Goal: Use online tool/utility: Use online tool/utility

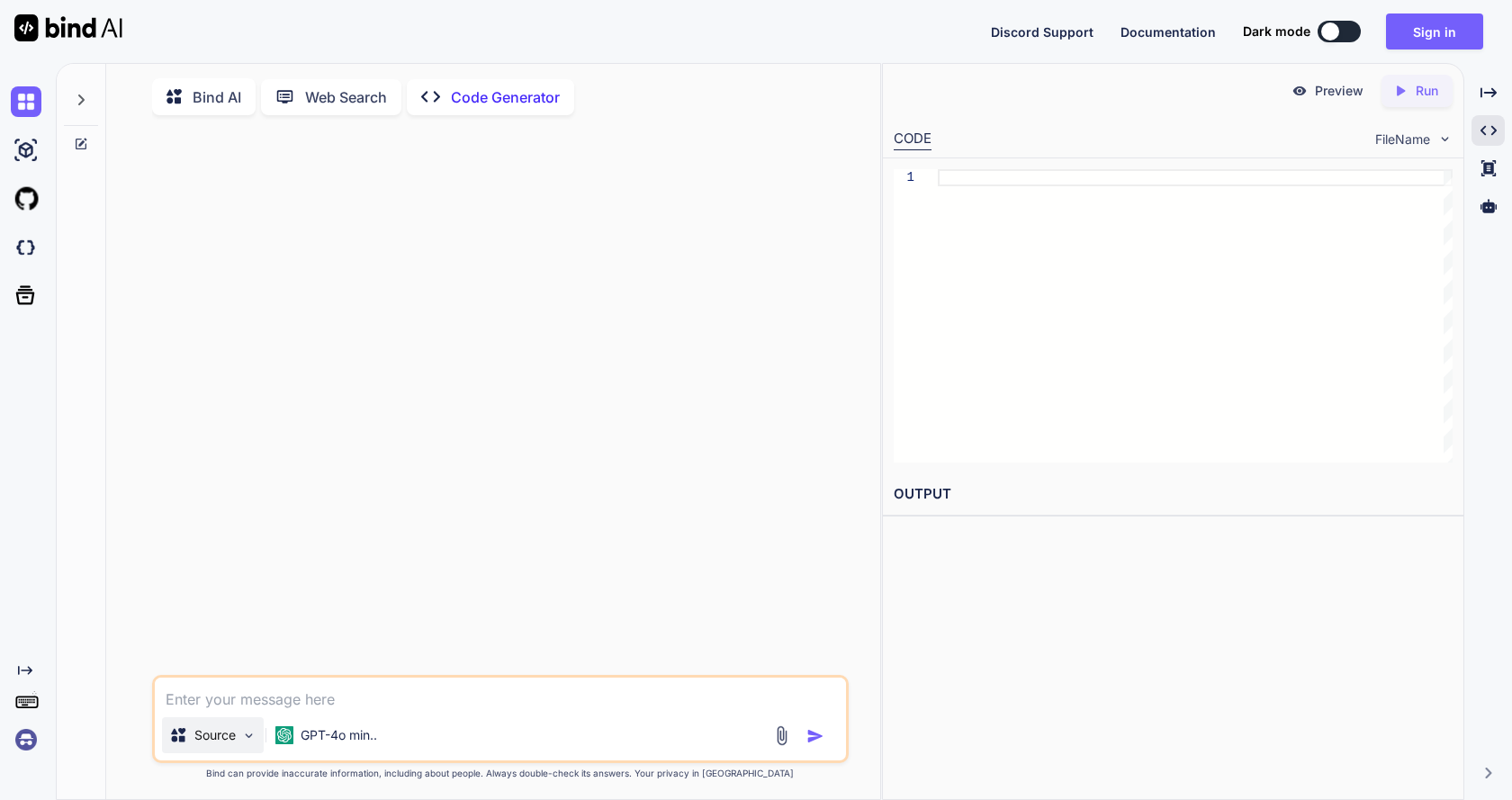
click at [188, 749] on div "Source" at bounding box center [213, 734] width 102 height 36
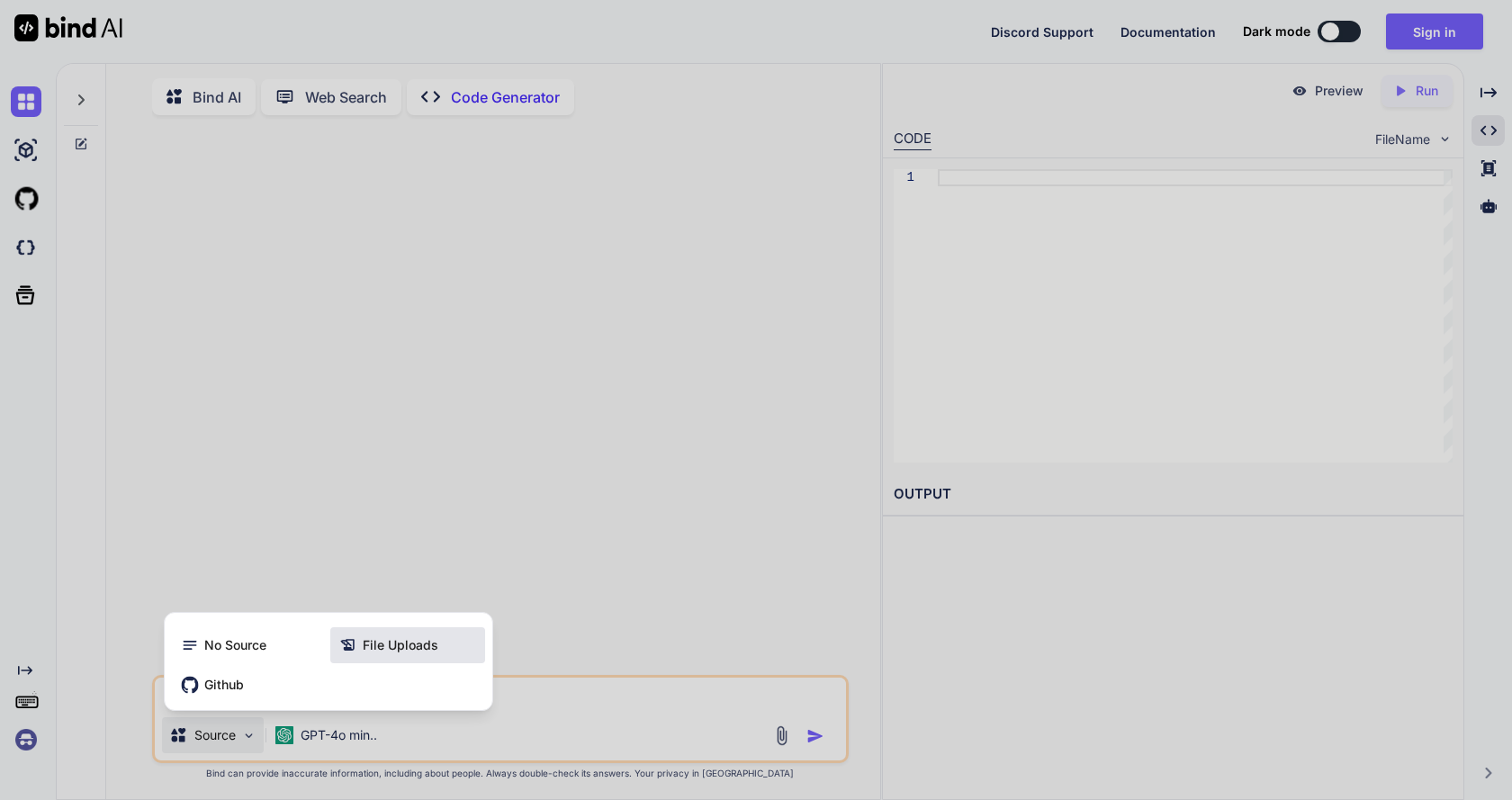
click at [353, 646] on icon at bounding box center [348, 644] width 18 height 18
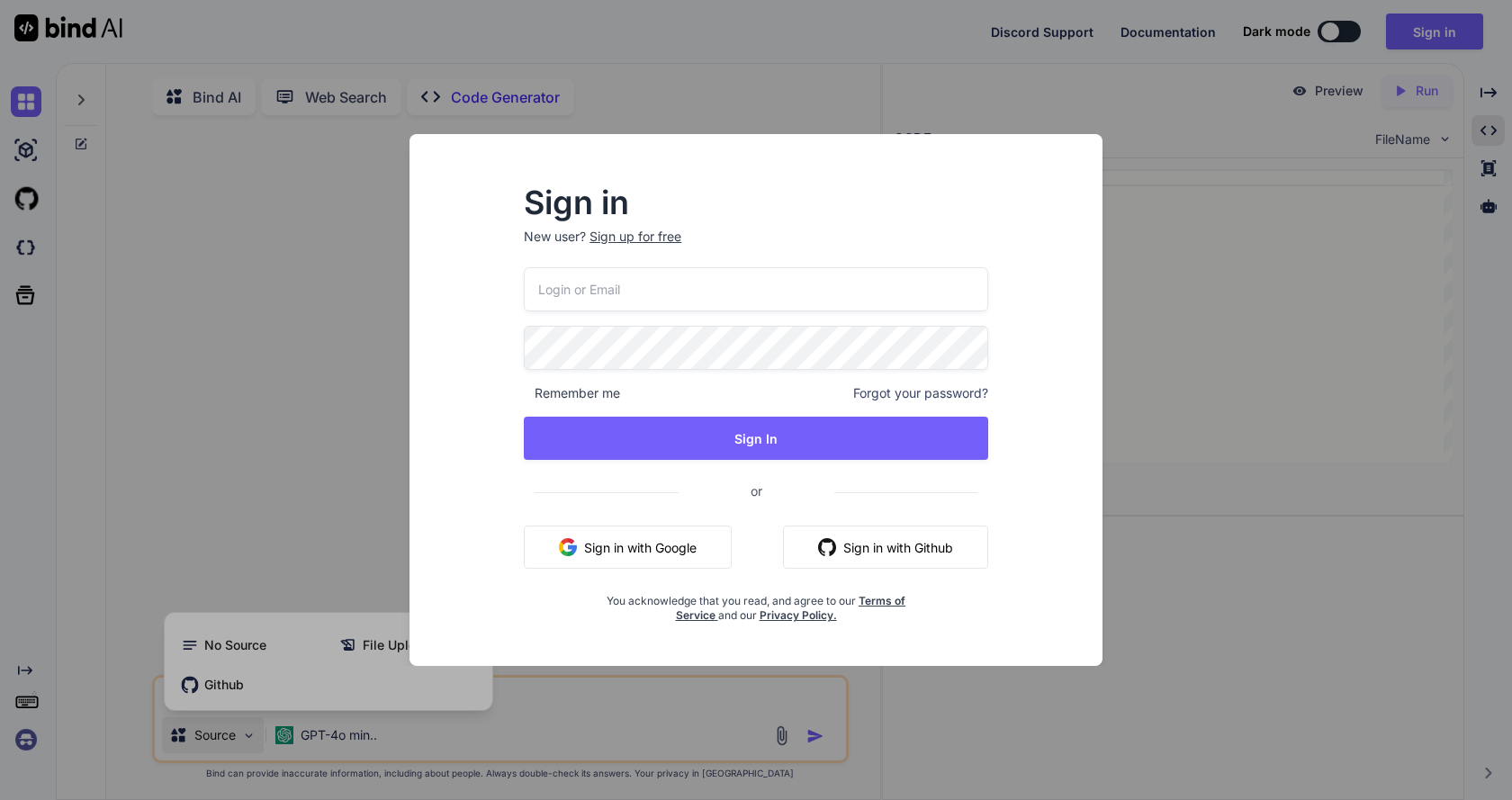
click at [701, 293] on input "email" at bounding box center [756, 289] width 464 height 44
click at [1026, 319] on div "Sign in New user? Sign up for free Remember me Forgot your password? Sign In or…" at bounding box center [755, 415] width 664 height 500
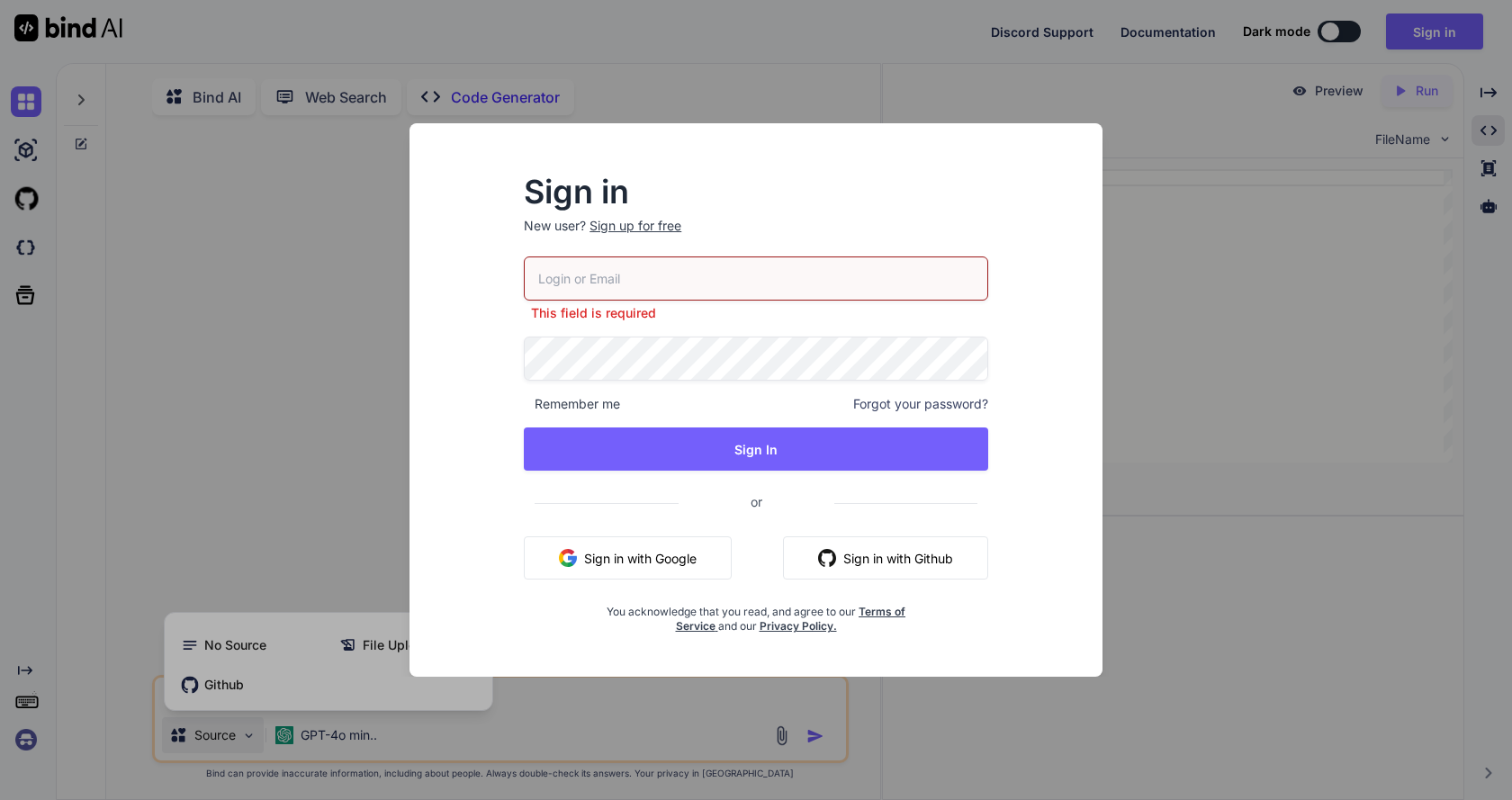
click at [665, 563] on button "Sign in with Google" at bounding box center [627, 557] width 208 height 43
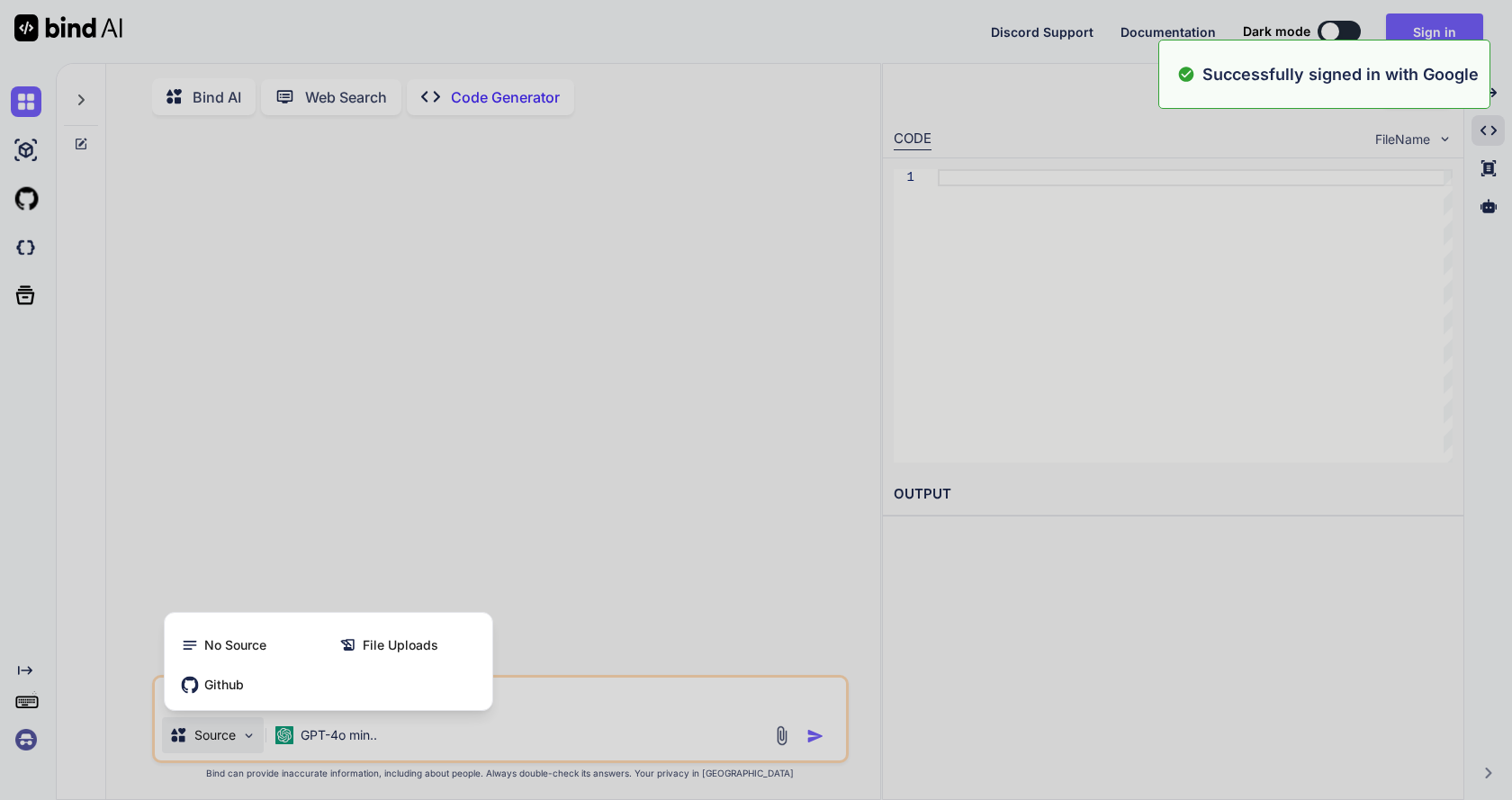
click at [654, 223] on div at bounding box center [756, 400] width 1512 height 800
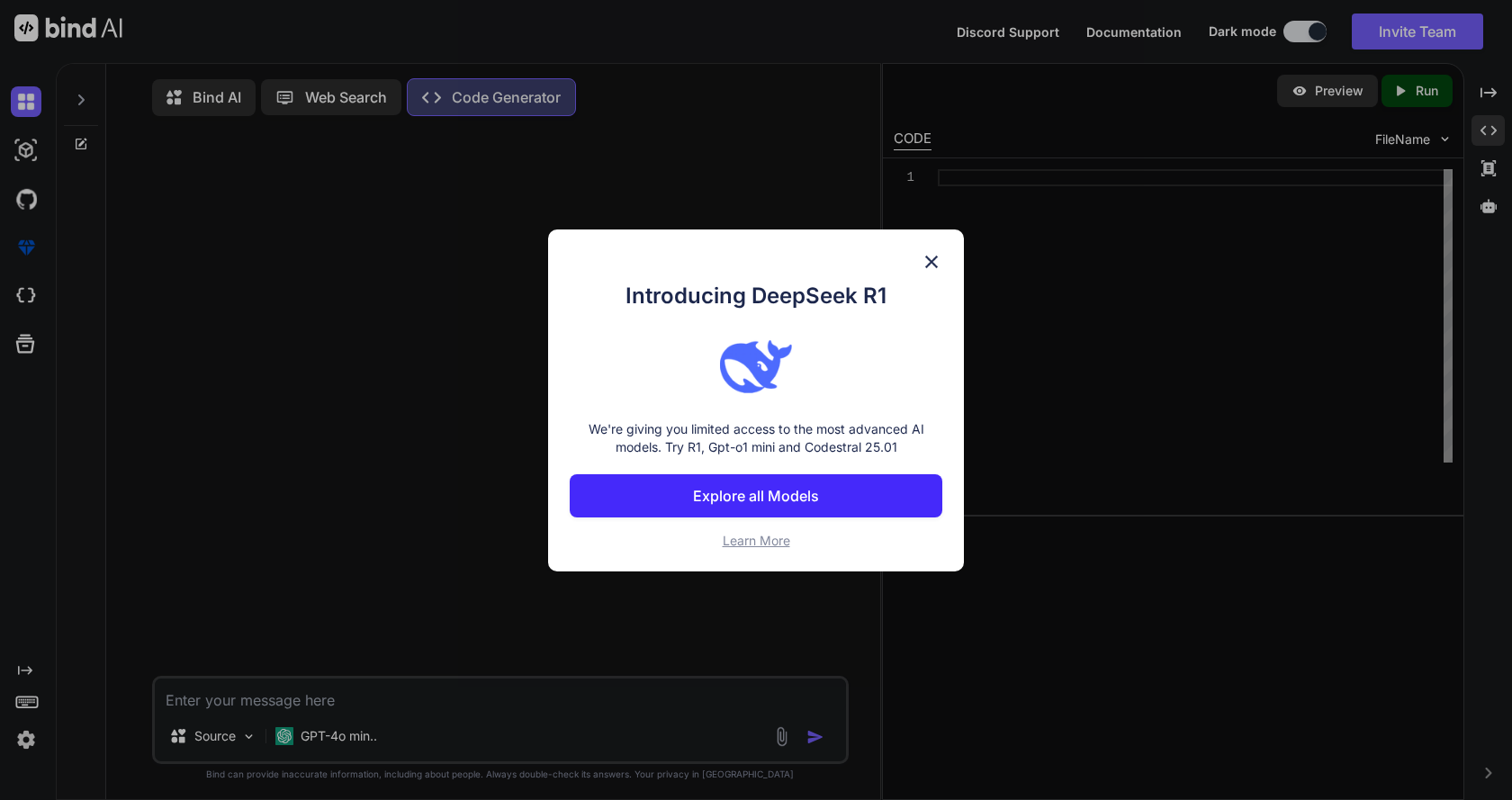
click at [926, 243] on div "Introducing DeepSeek R1 We're giving you limited access to the most advanced AI…" at bounding box center [756, 400] width 416 height 342
click at [932, 264] on img at bounding box center [931, 262] width 21 height 21
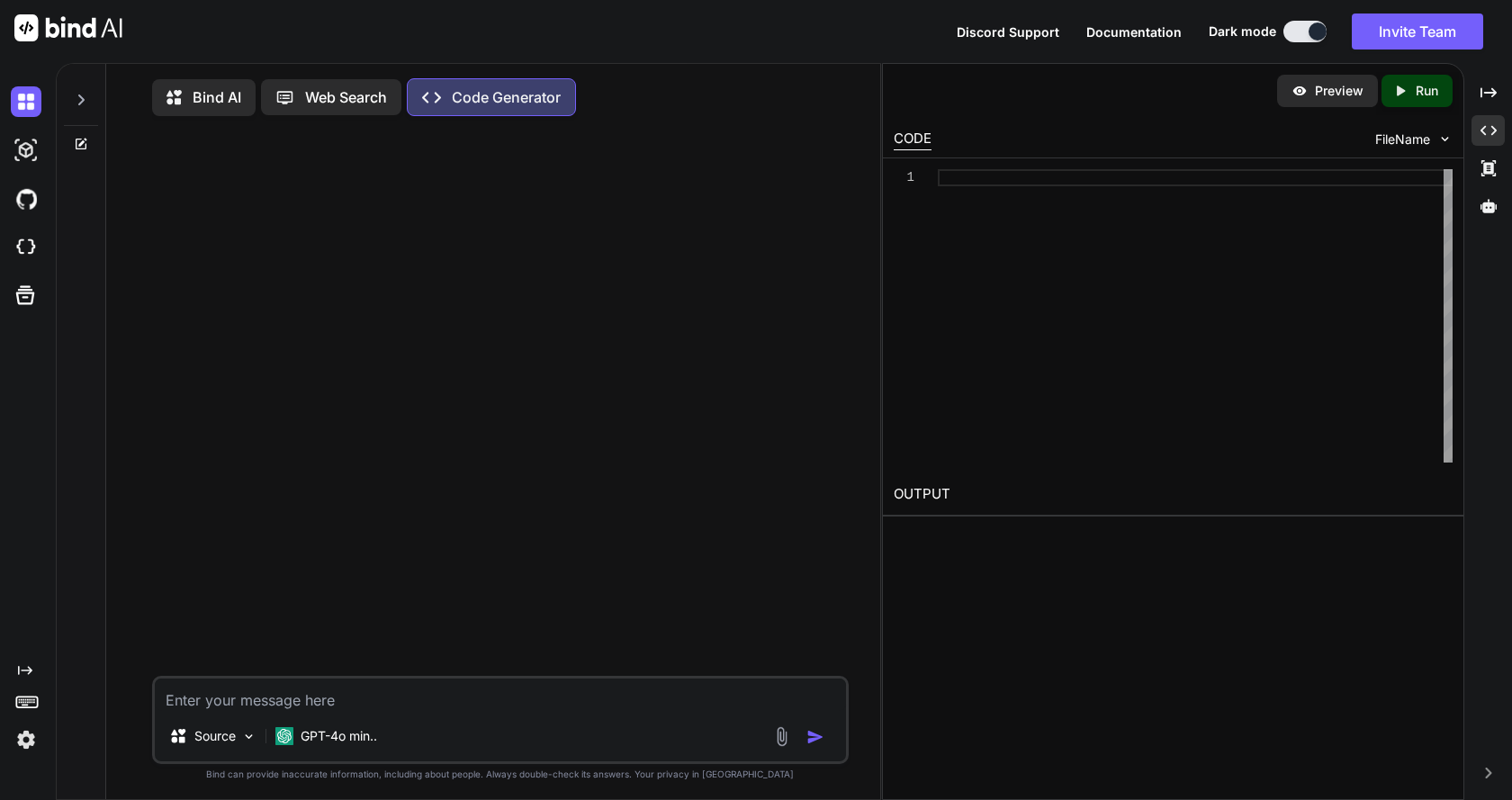
click at [74, 117] on div at bounding box center [80, 95] width 34 height 62
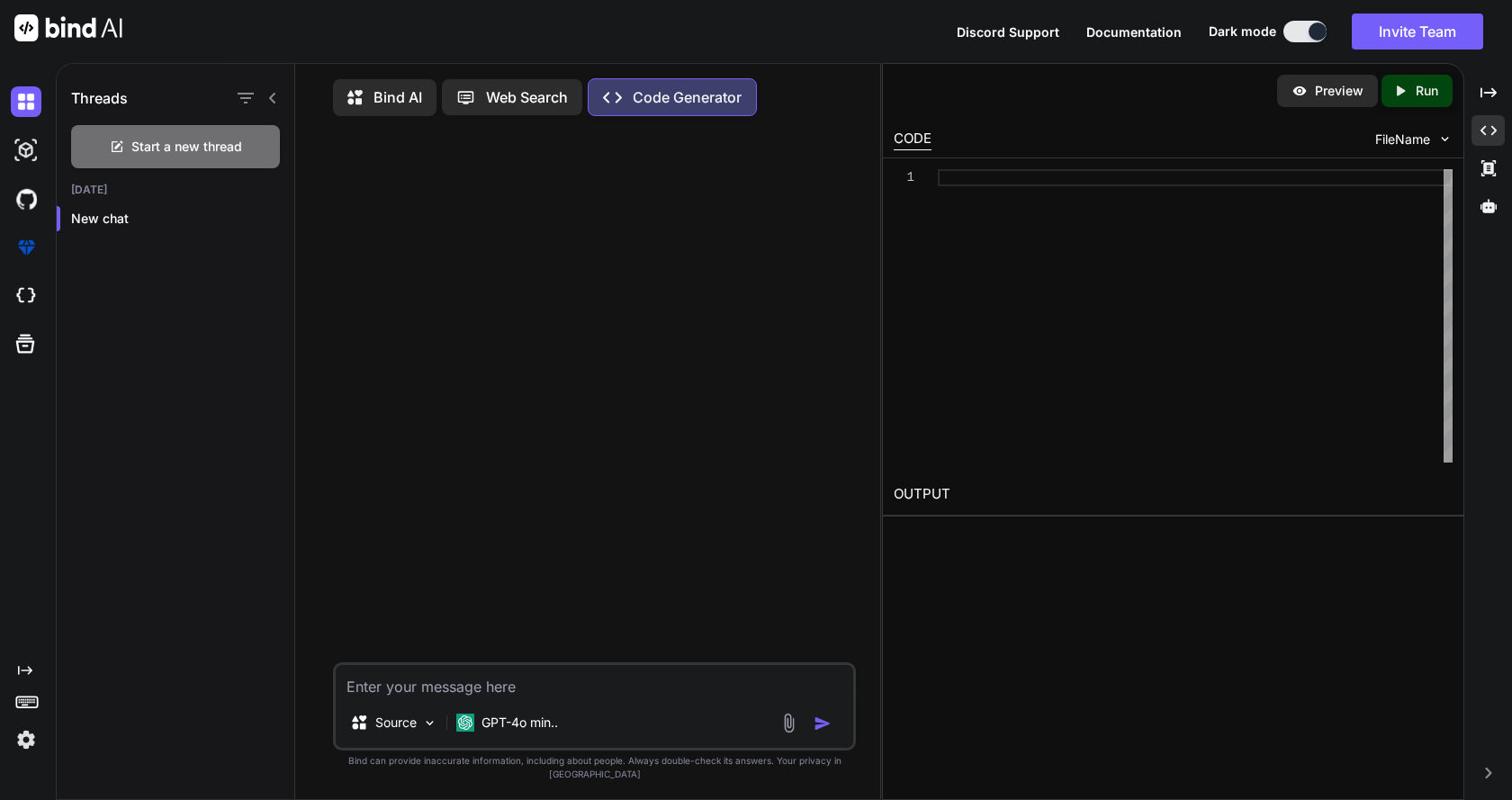
click at [272, 96] on icon at bounding box center [273, 98] width 15 height 14
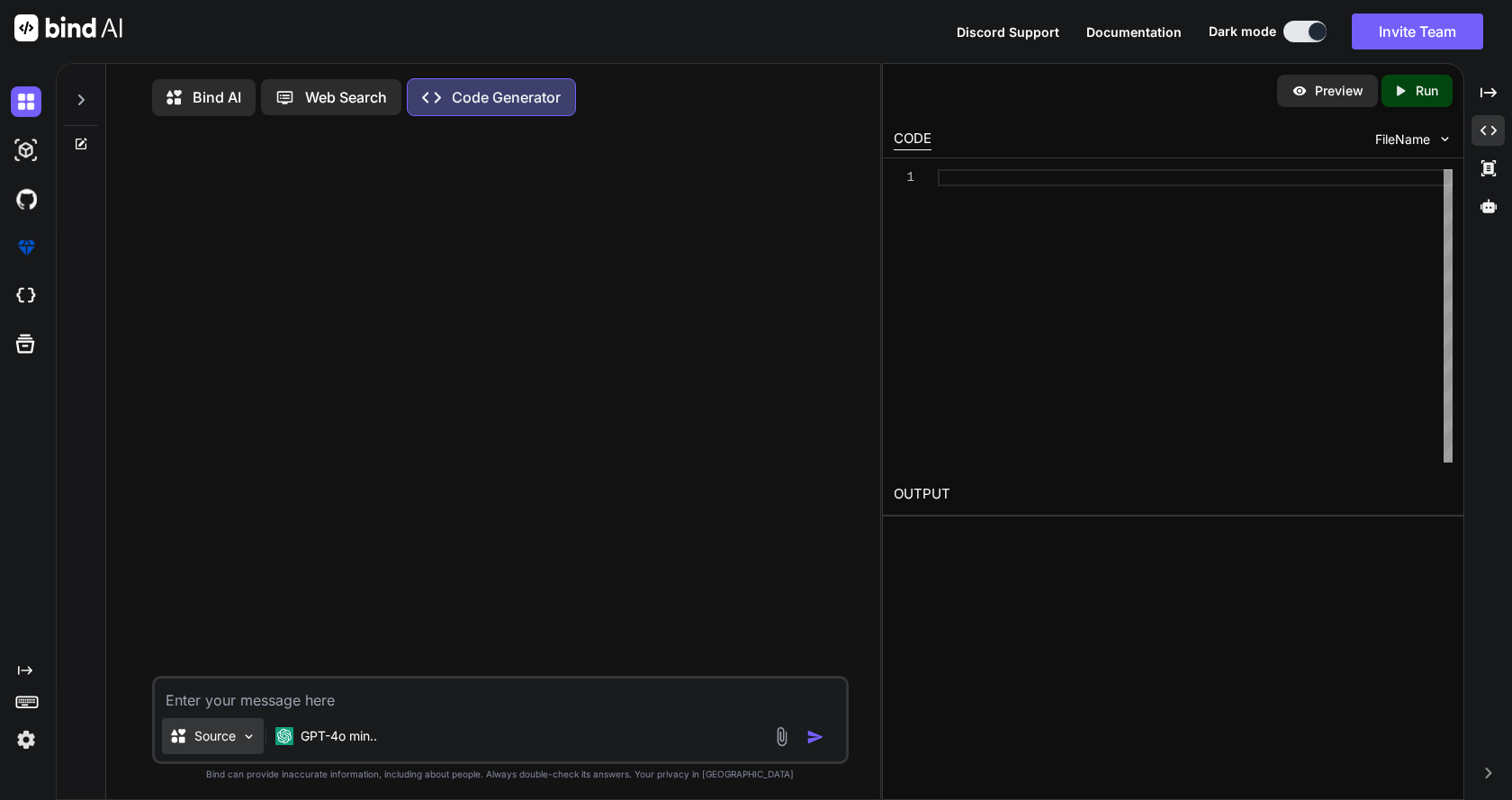
click at [229, 742] on p "Source" at bounding box center [215, 735] width 42 height 18
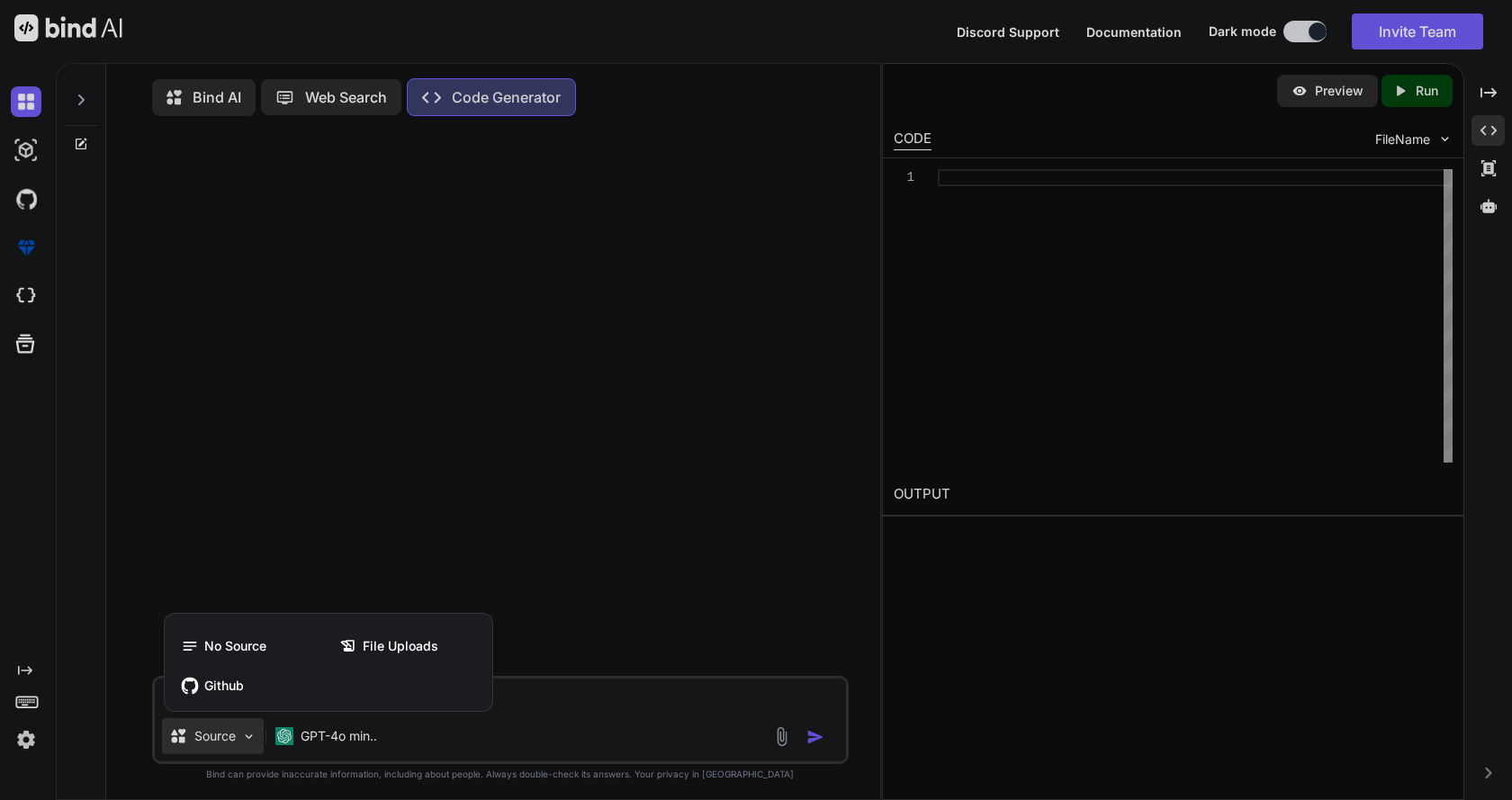
click at [375, 670] on div "No Source File Uploads Github" at bounding box center [328, 665] width 328 height 90
click at [377, 653] on span "File Uploads" at bounding box center [400, 645] width 75 height 18
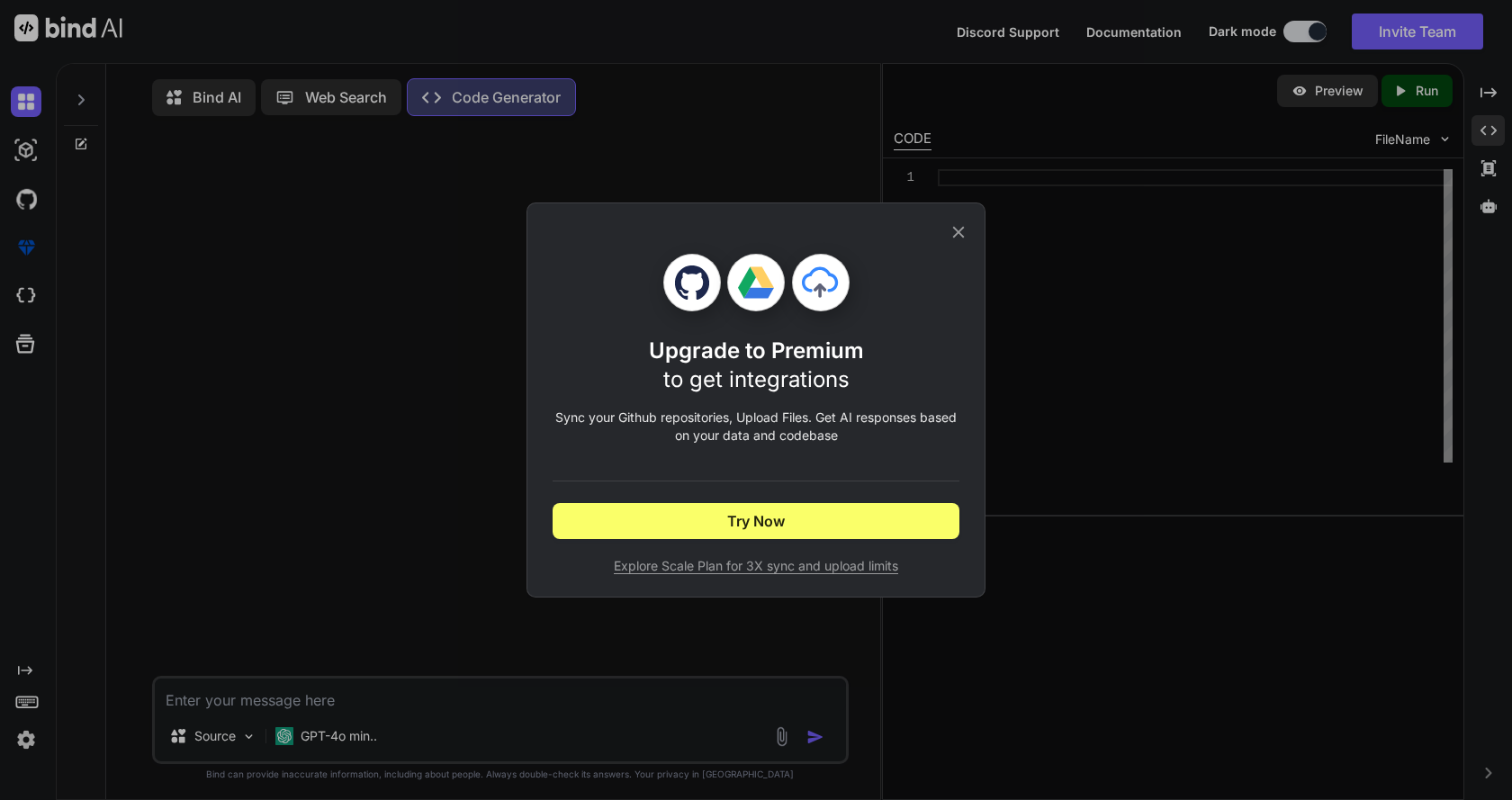
click at [957, 245] on div "Upgrade to Premium to get integrations Sync your Github repositories, Upload Fi…" at bounding box center [756, 399] width 407 height 393
click at [956, 224] on icon at bounding box center [958, 232] width 19 height 19
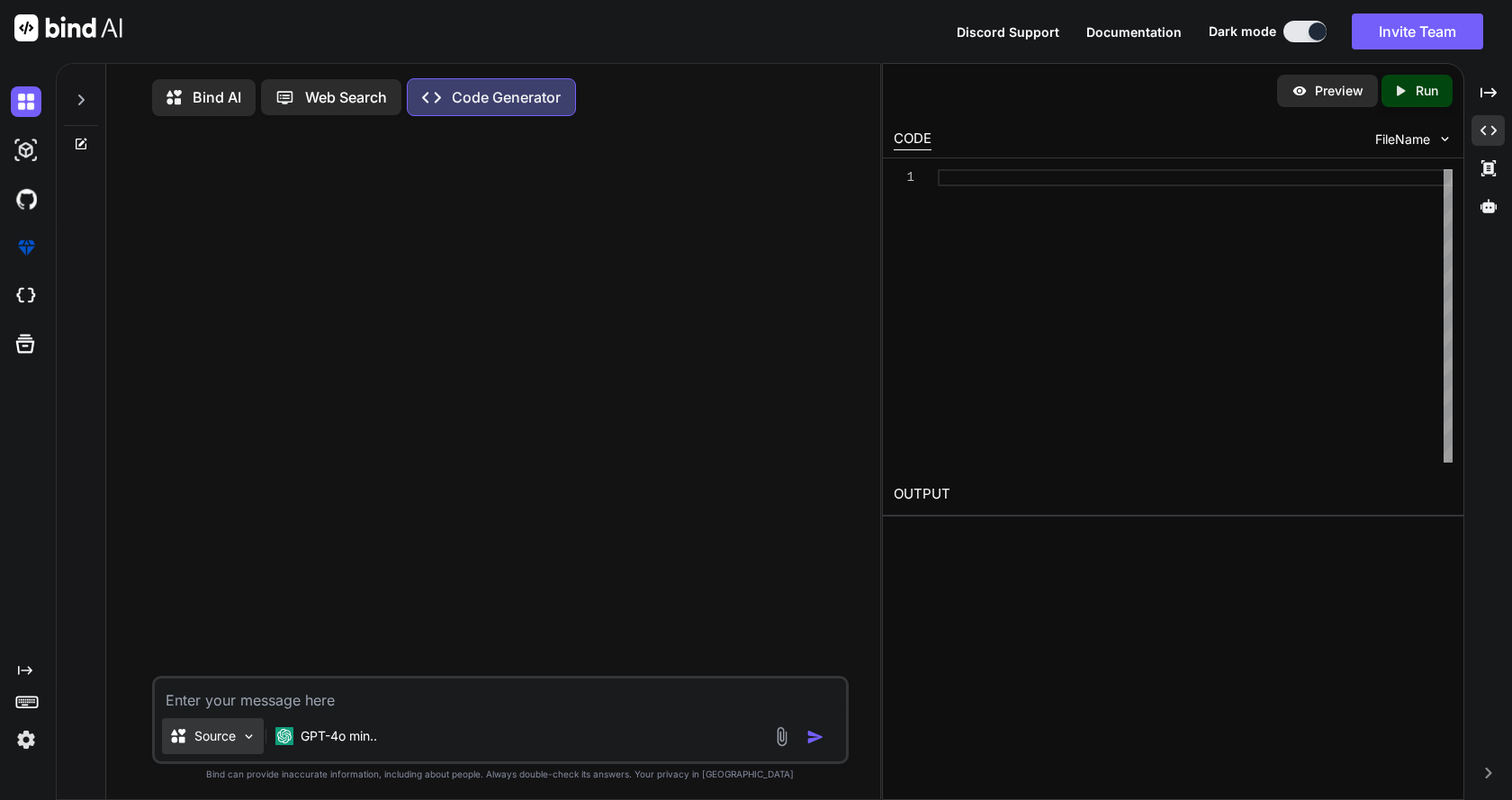
click at [213, 749] on div "Source" at bounding box center [213, 735] width 102 height 36
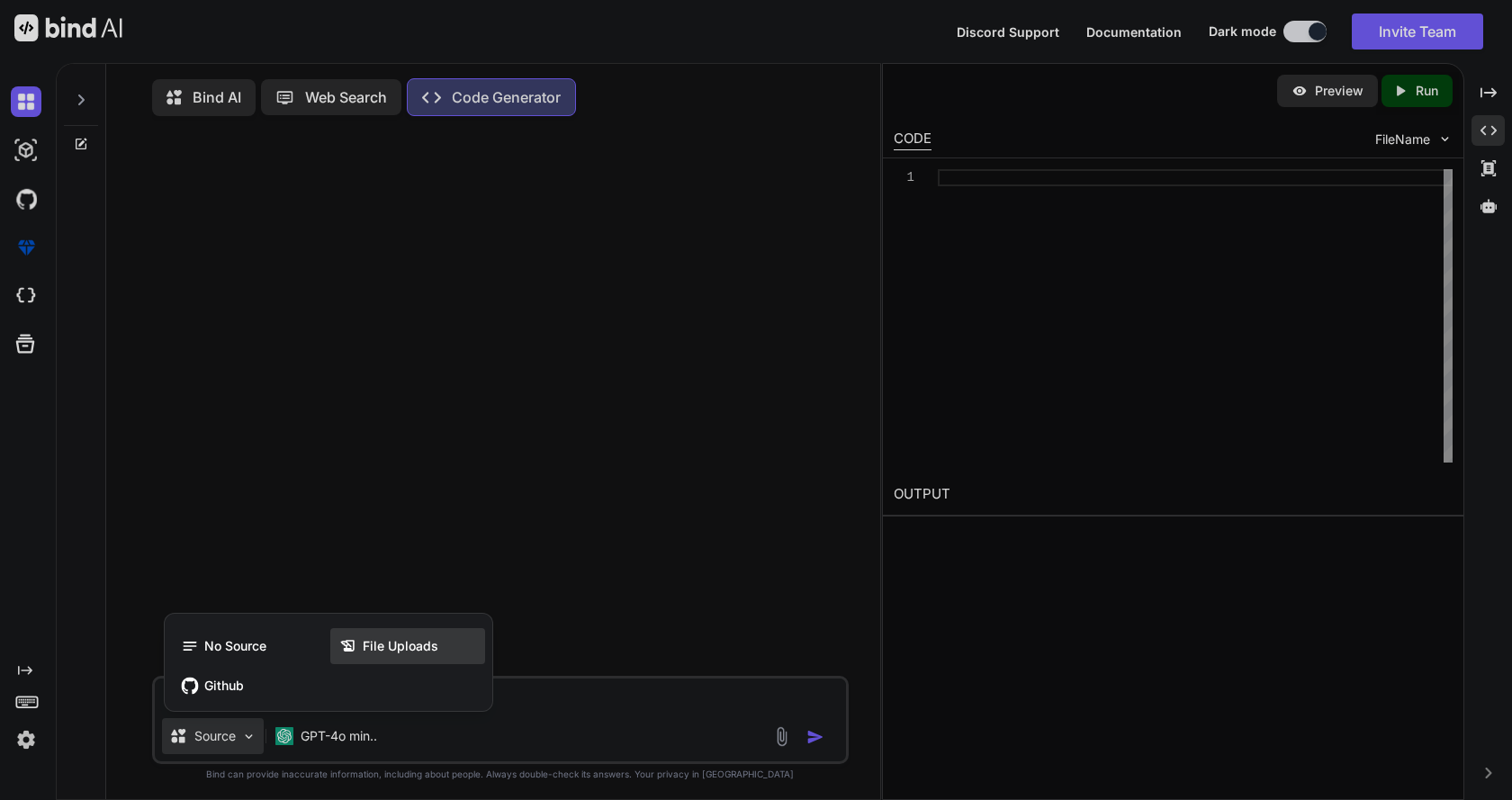
click at [363, 654] on div "File Uploads" at bounding box center [408, 645] width 155 height 36
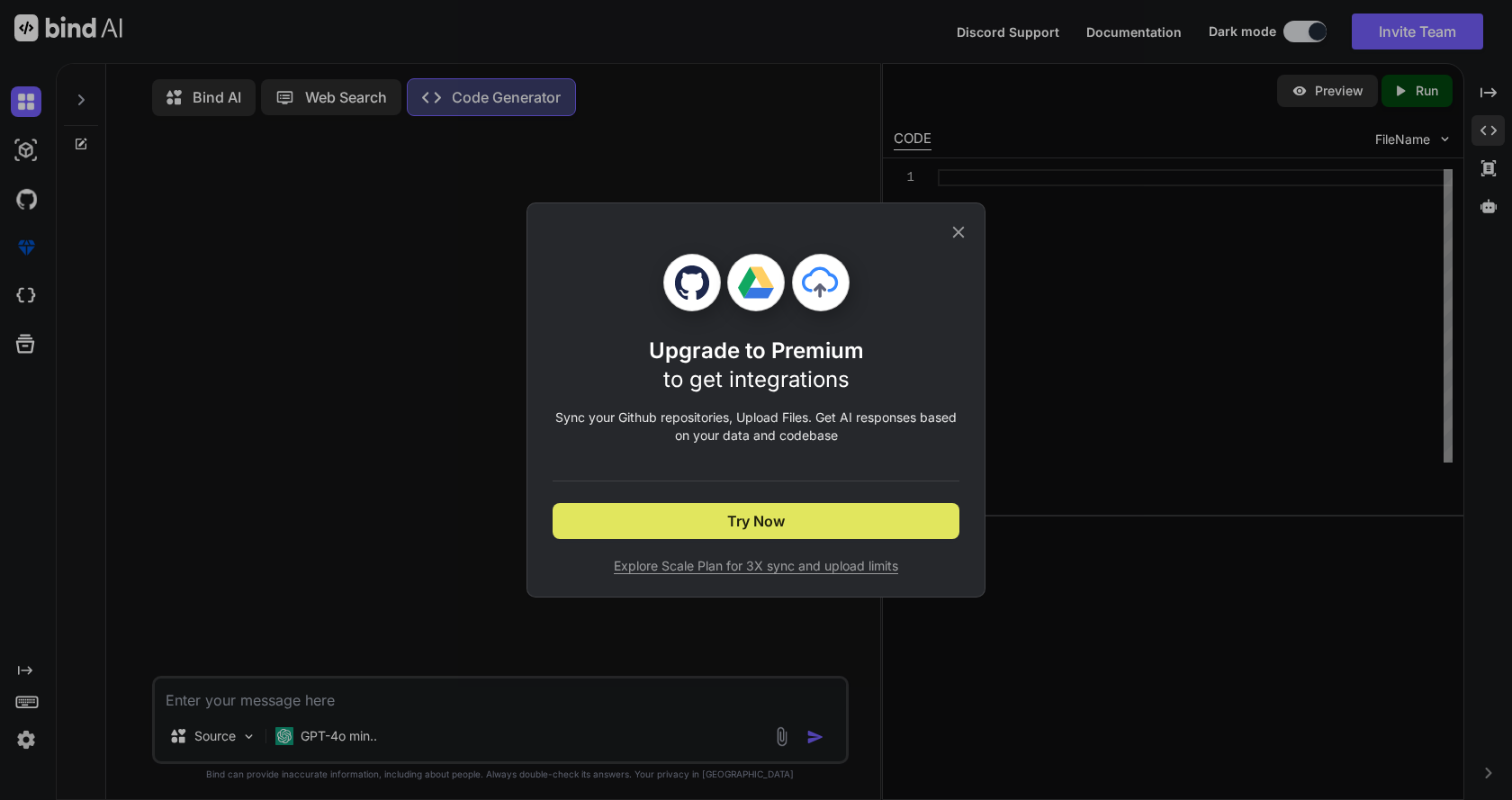
click at [717, 523] on button "Try Now" at bounding box center [756, 520] width 407 height 36
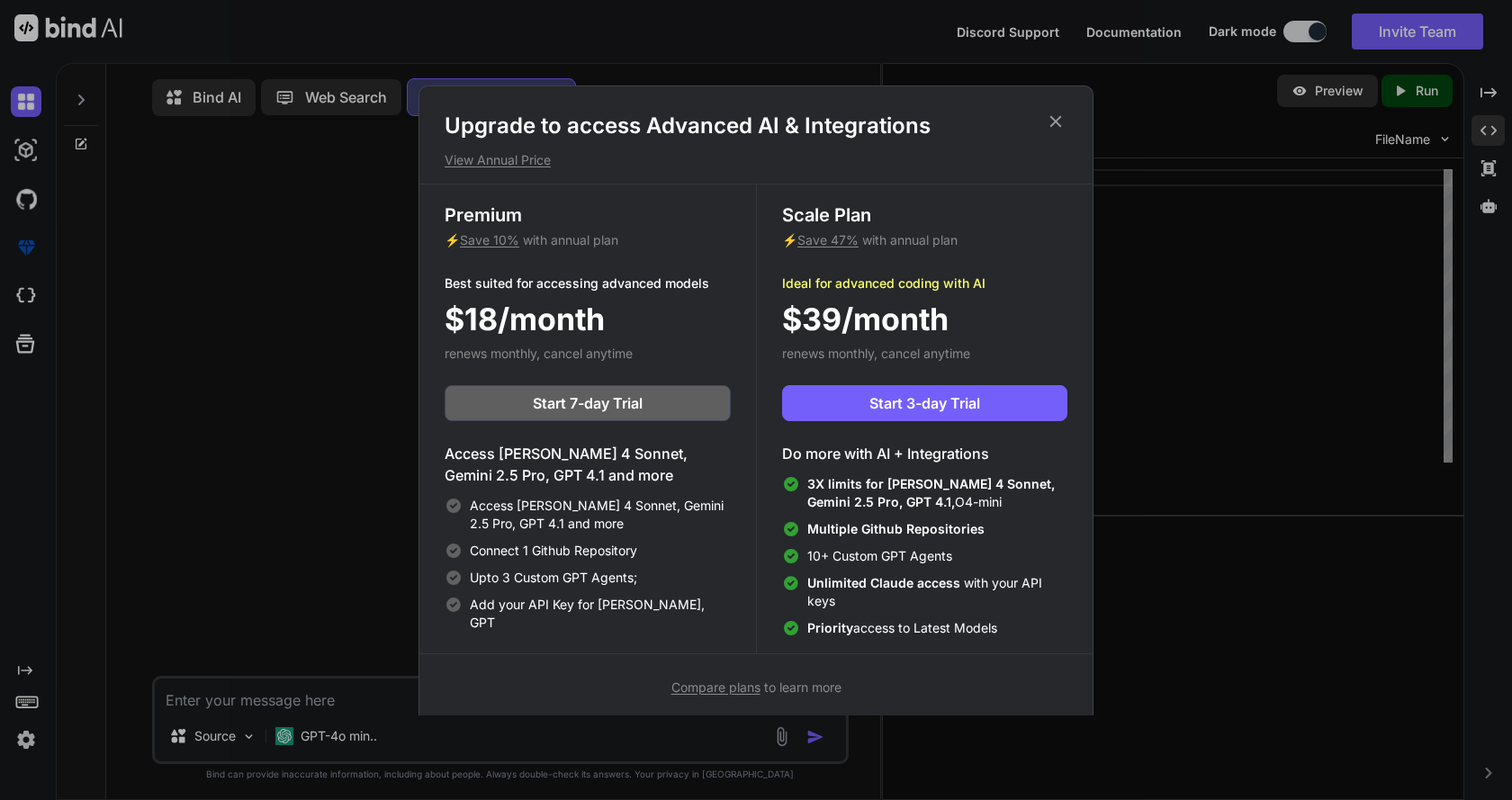
click at [1049, 120] on icon at bounding box center [1056, 121] width 19 height 19
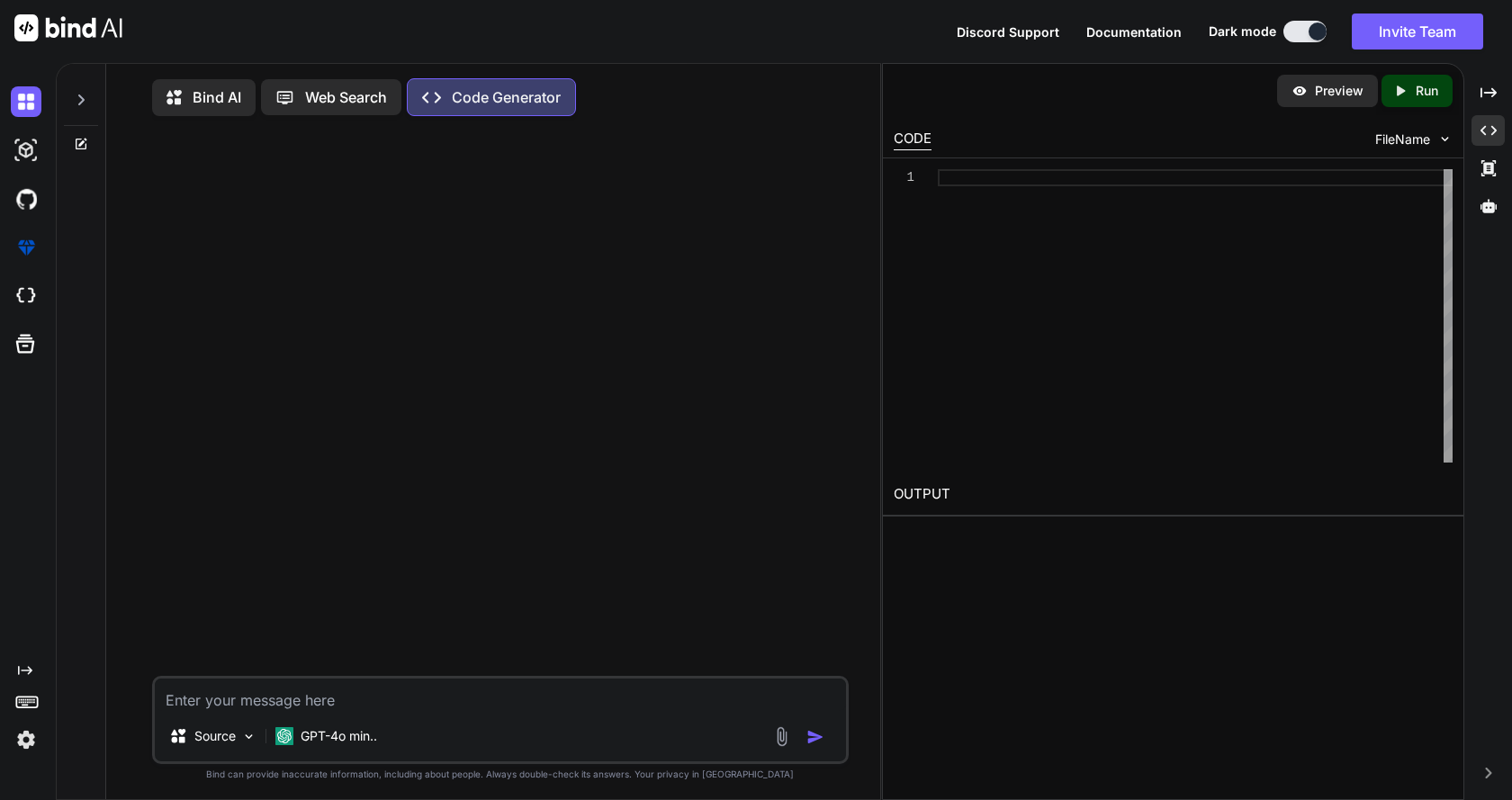
click at [233, 716] on div "Source GPT-4o min.." at bounding box center [500, 719] width 696 height 88
click at [248, 705] on textarea at bounding box center [500, 695] width 690 height 33
drag, startPoint x: 659, startPoint y: 697, endPoint x: 577, endPoint y: 698, distance: 82.0
click at [577, 698] on textarea "hey if i attcahed a dashboard screenshot off our website and my" at bounding box center [500, 695] width 690 height 33
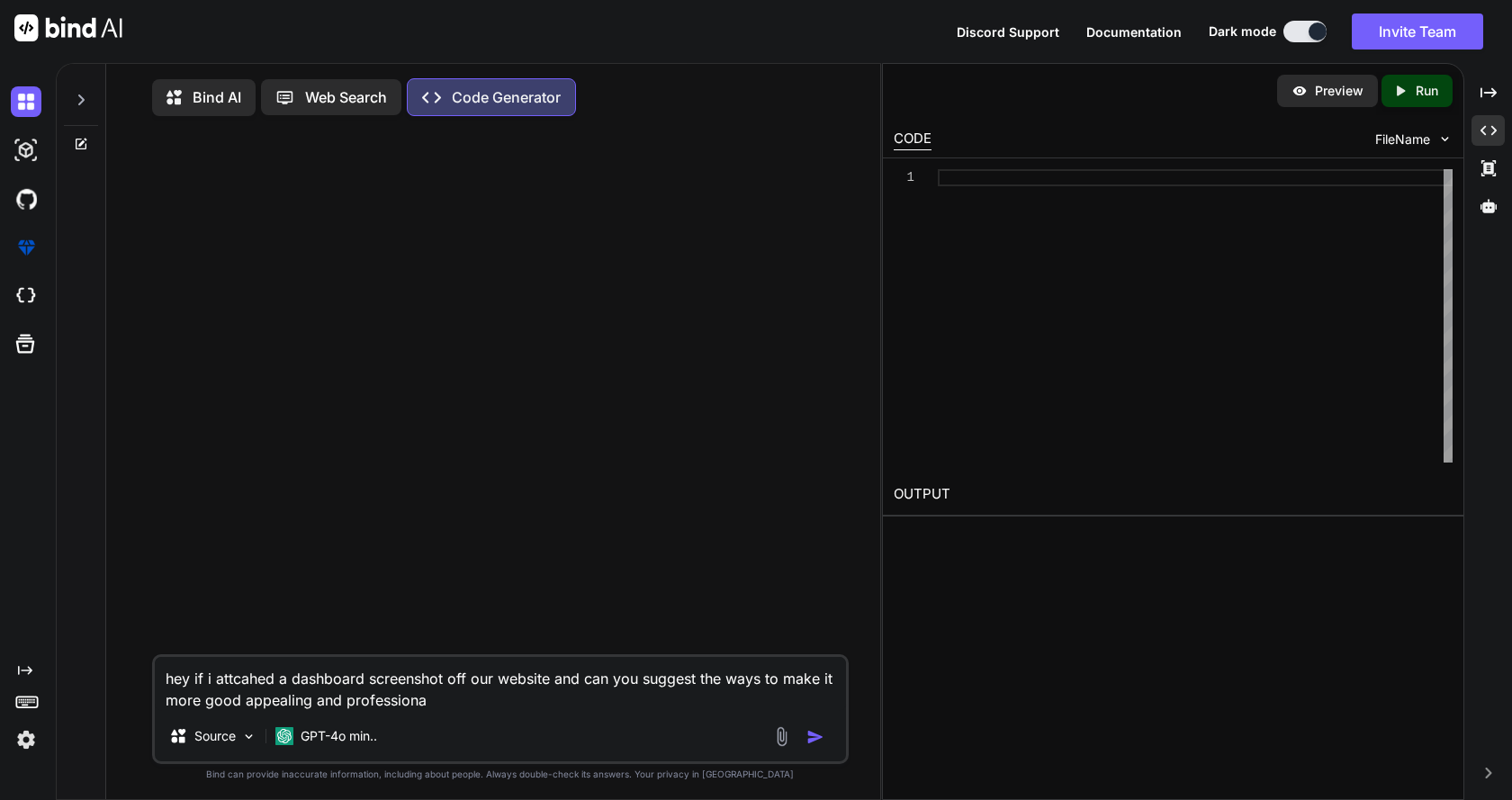
type textarea "hey if i attcahed a dashboard screenshot off our website and can you suggest th…"
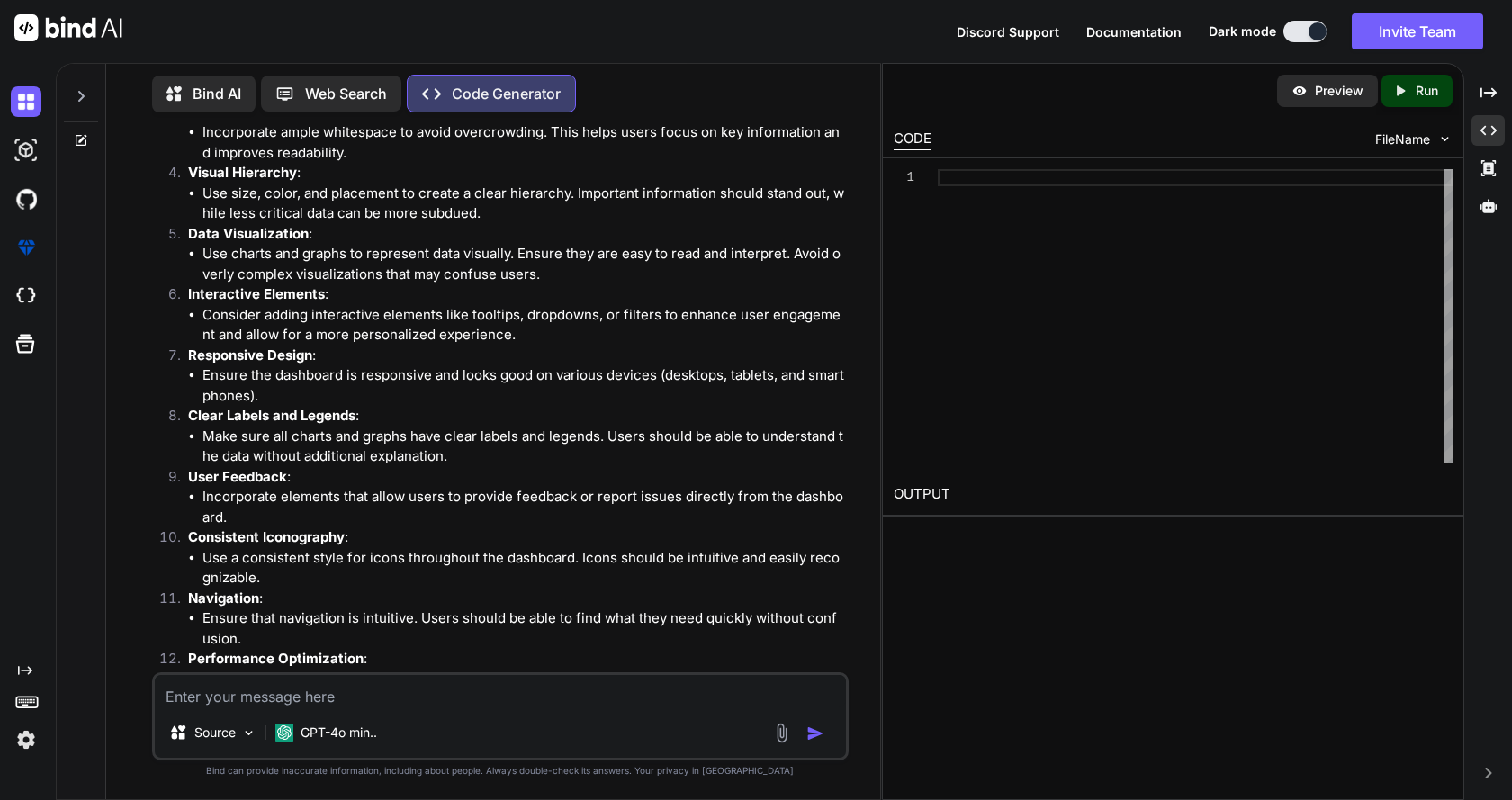
scroll to position [437, 0]
